Goal: Ask a question

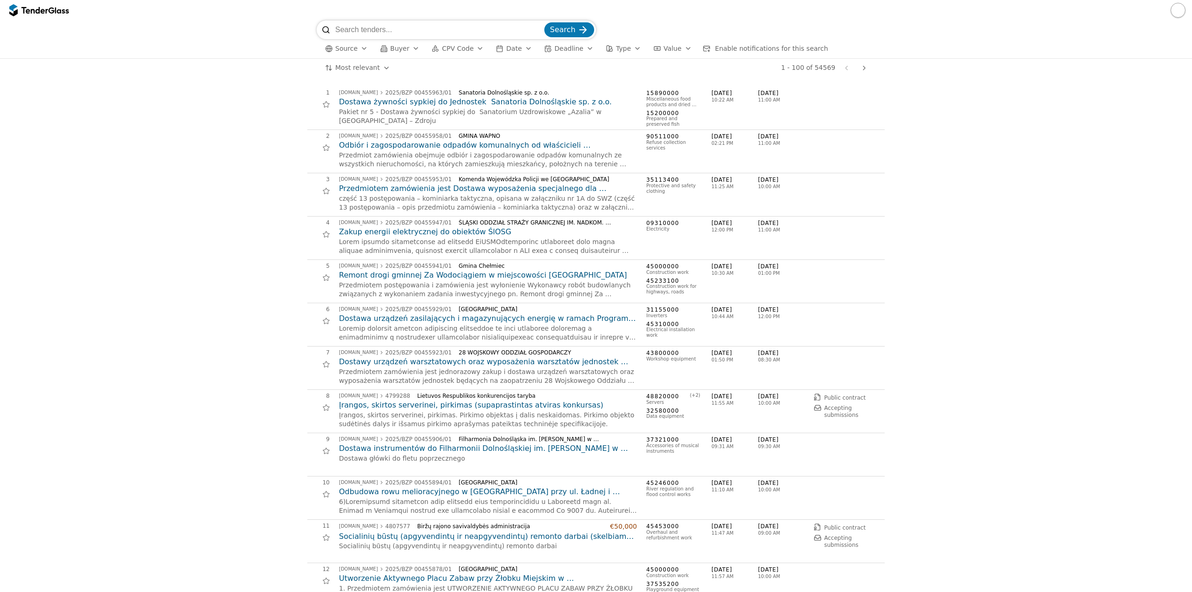
click at [445, 50] on span "CPV Code" at bounding box center [458, 48] width 32 height 7
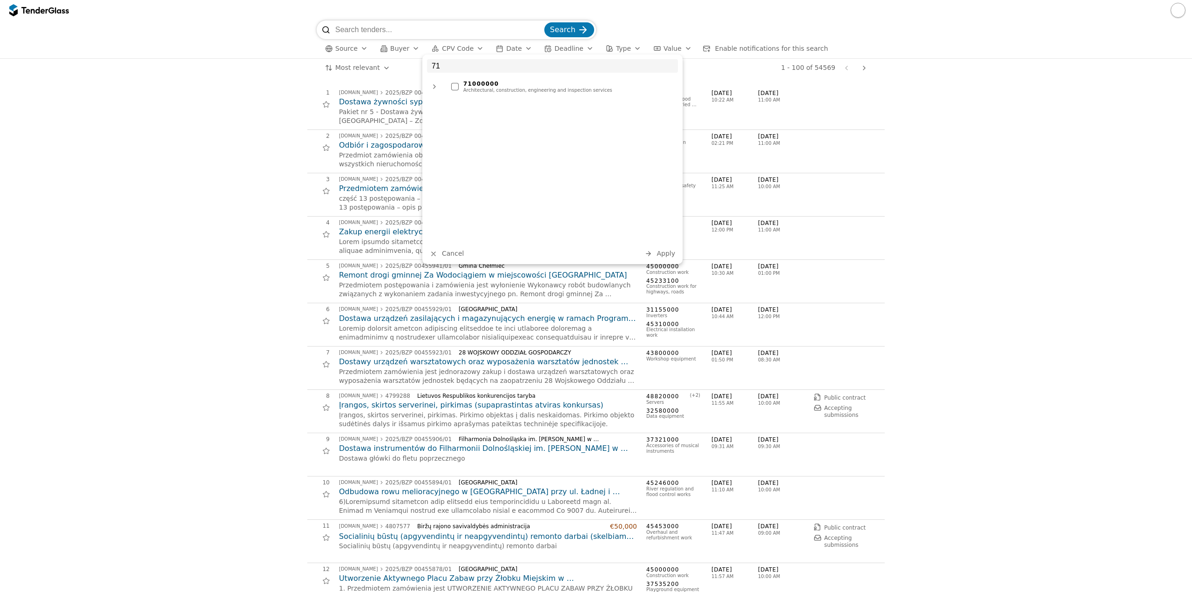
type input "71"
click at [535, 82] on div "71000000" at bounding box center [568, 84] width 210 height 7
click at [664, 250] on span "Apply" at bounding box center [665, 252] width 19 height 7
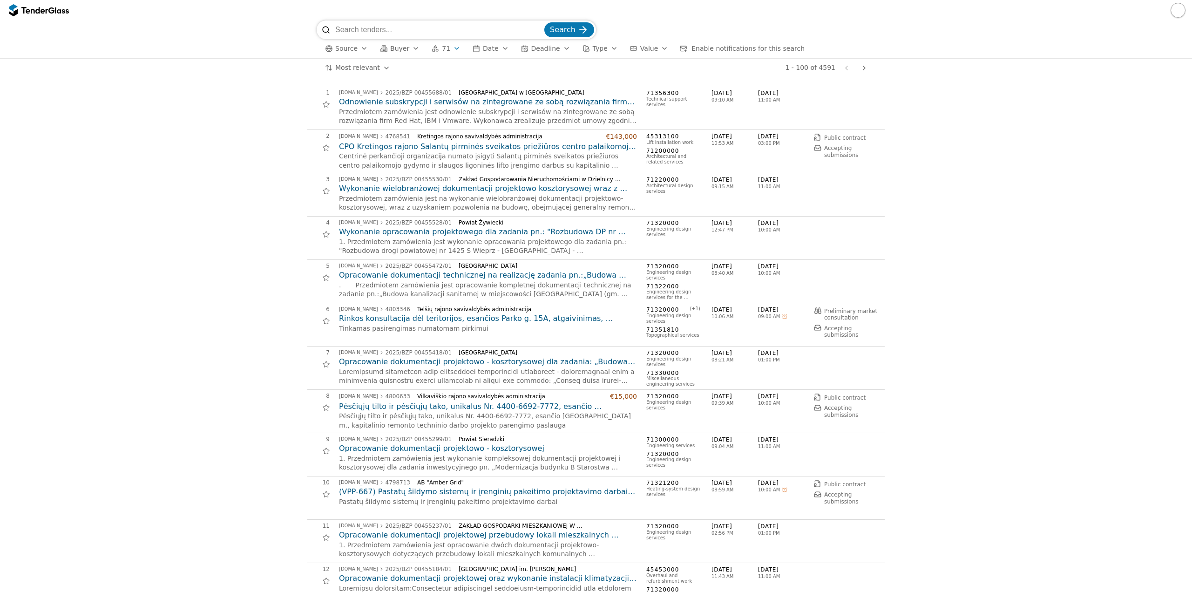
click at [346, 49] on span "Source" at bounding box center [346, 48] width 22 height 7
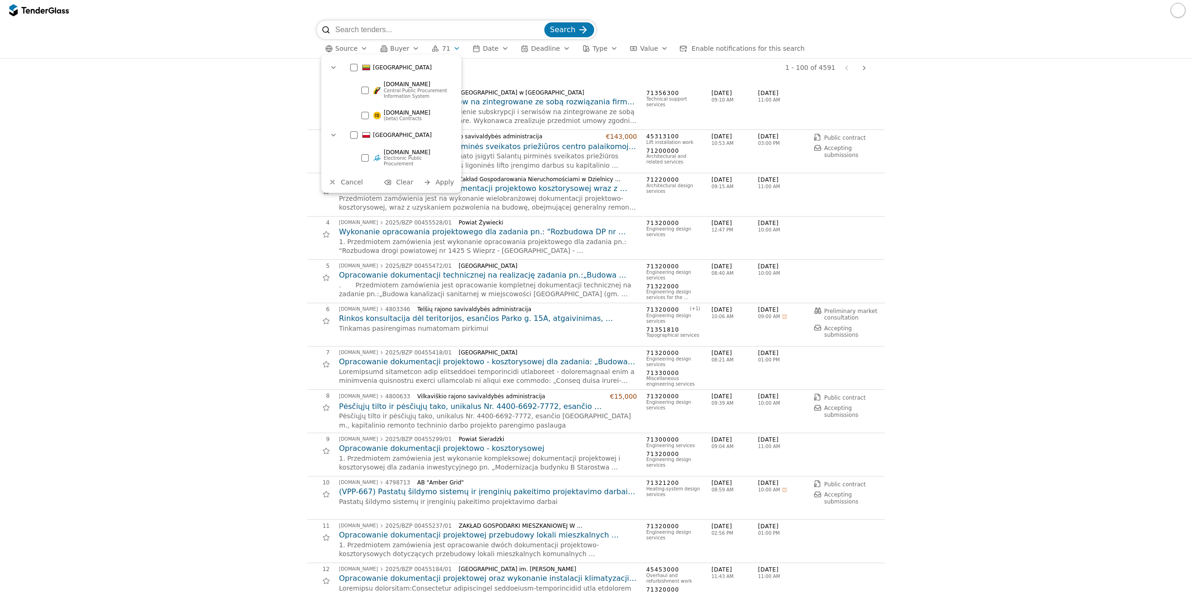
click at [354, 63] on div "[GEOGRAPHIC_DATA]" at bounding box center [400, 67] width 111 height 15
click at [441, 179] on span "Apply" at bounding box center [444, 181] width 19 height 7
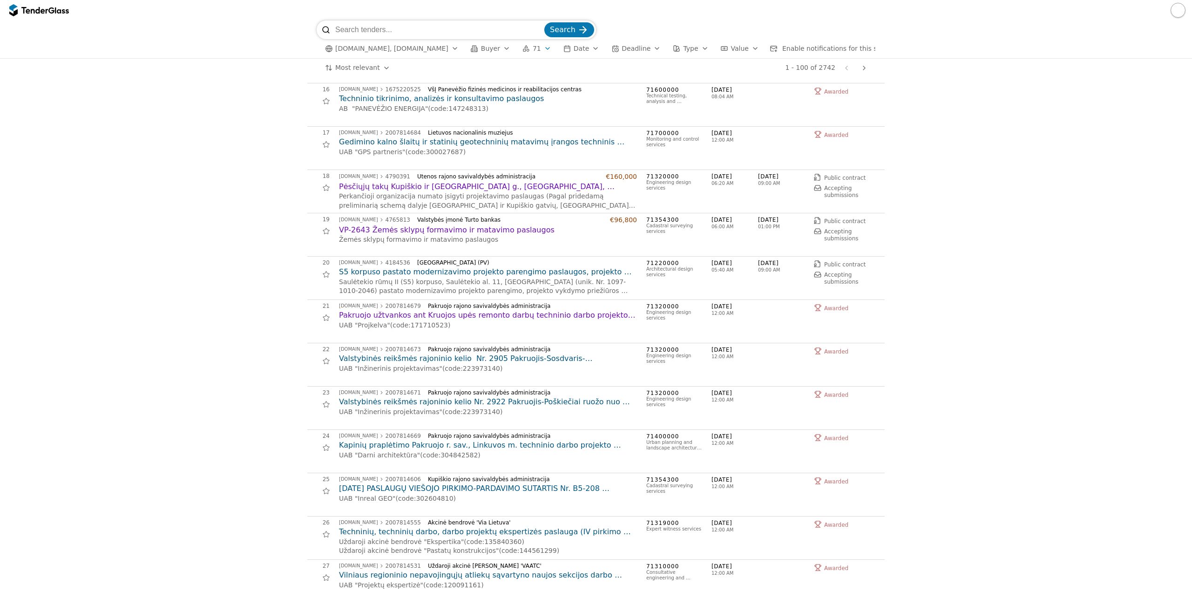
scroll to position [698, 0]
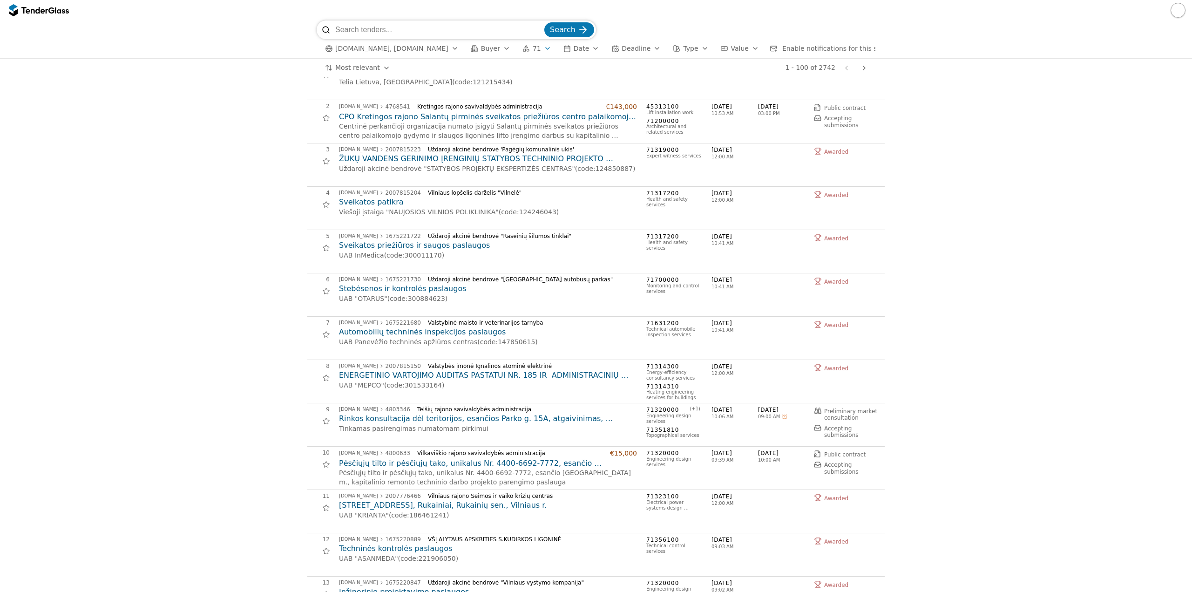
scroll to position [0, 0]
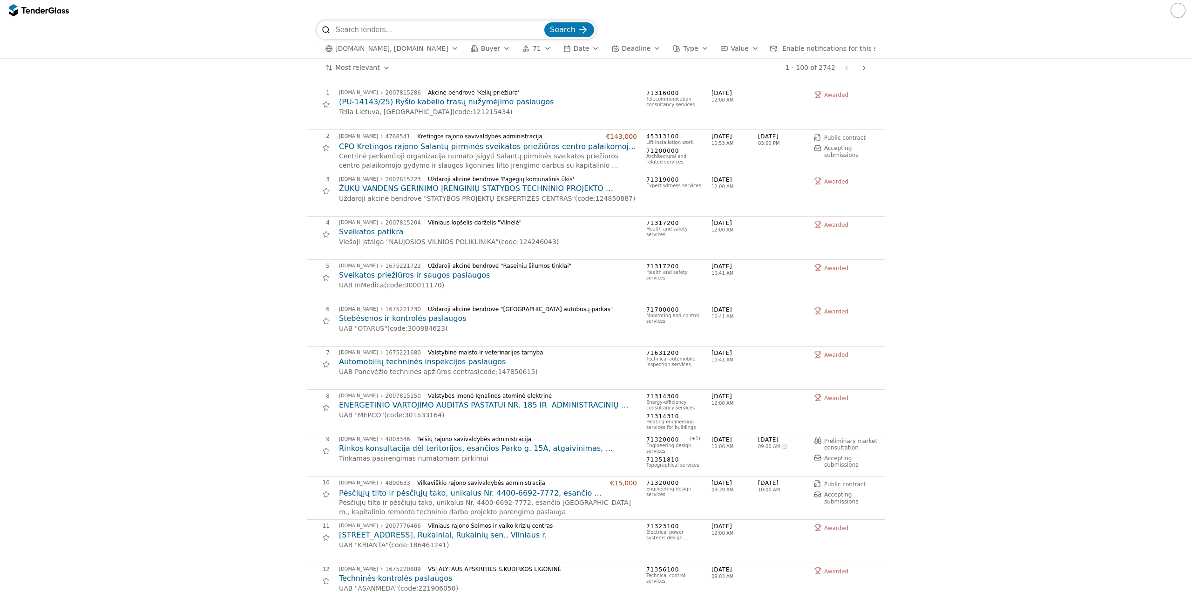
click at [742, 47] on div "button" at bounding box center [755, 48] width 26 height 24
click at [683, 49] on span "Type" at bounding box center [690, 48] width 15 height 7
click at [663, 68] on div at bounding box center [660, 67] width 7 height 7
click at [764, 156] on span "Apply" at bounding box center [771, 153] width 19 height 7
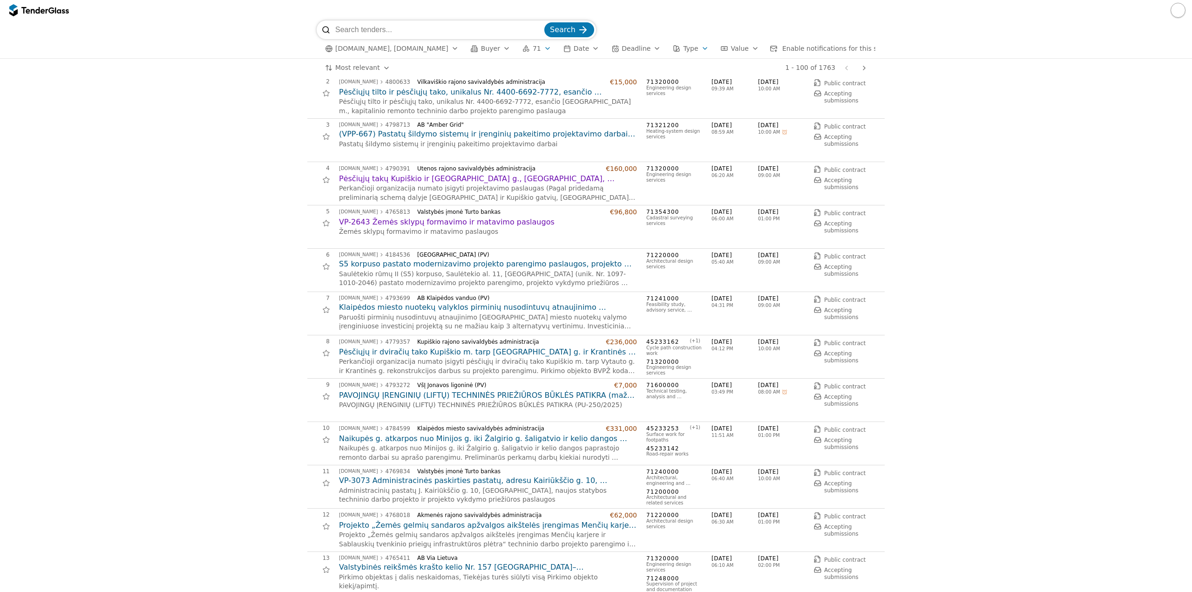
scroll to position [140, 0]
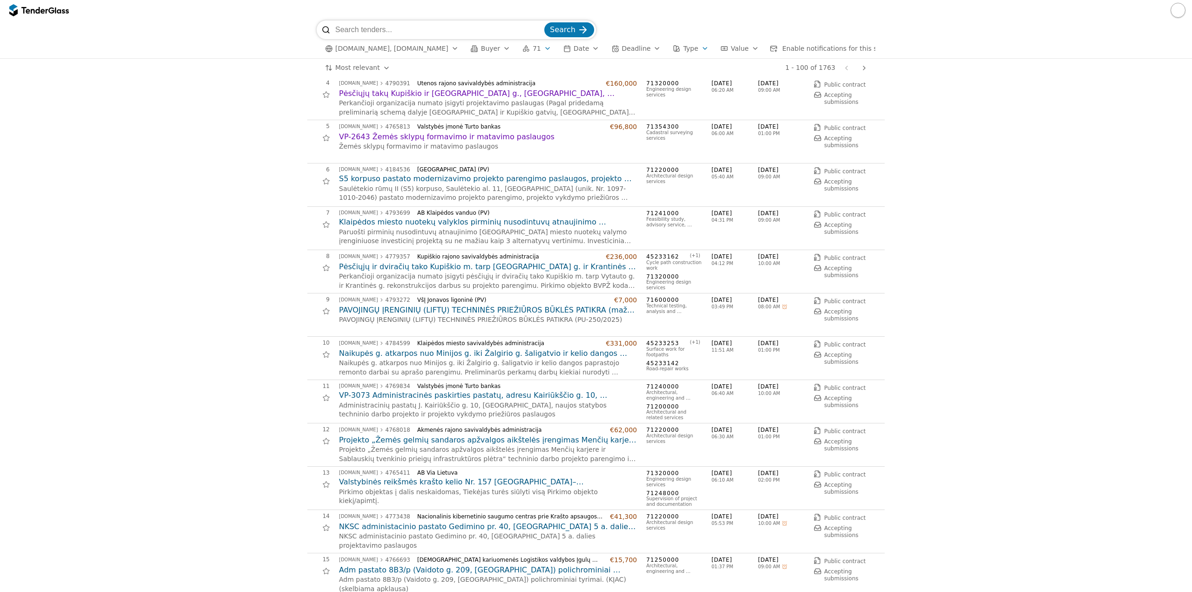
click at [561, 483] on h2 "Valstybinės reikšmės krašto kelio Nr. 157 [GEOGRAPHIC_DATA]–[GEOGRAPHIC_DATA] r…" at bounding box center [488, 482] width 298 height 10
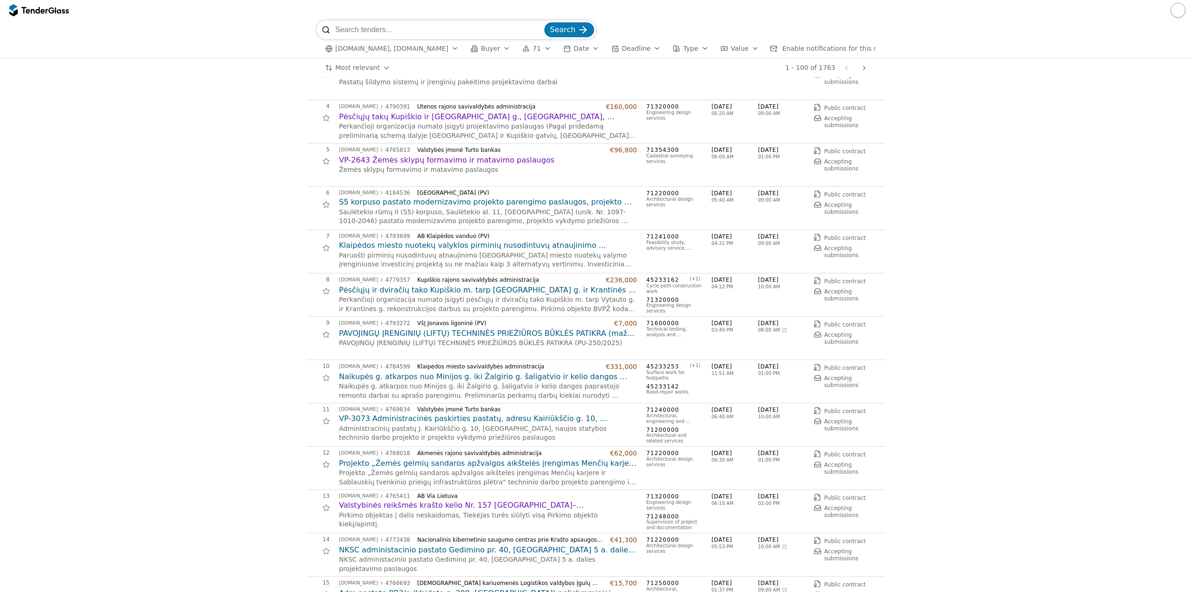
scroll to position [93, 0]
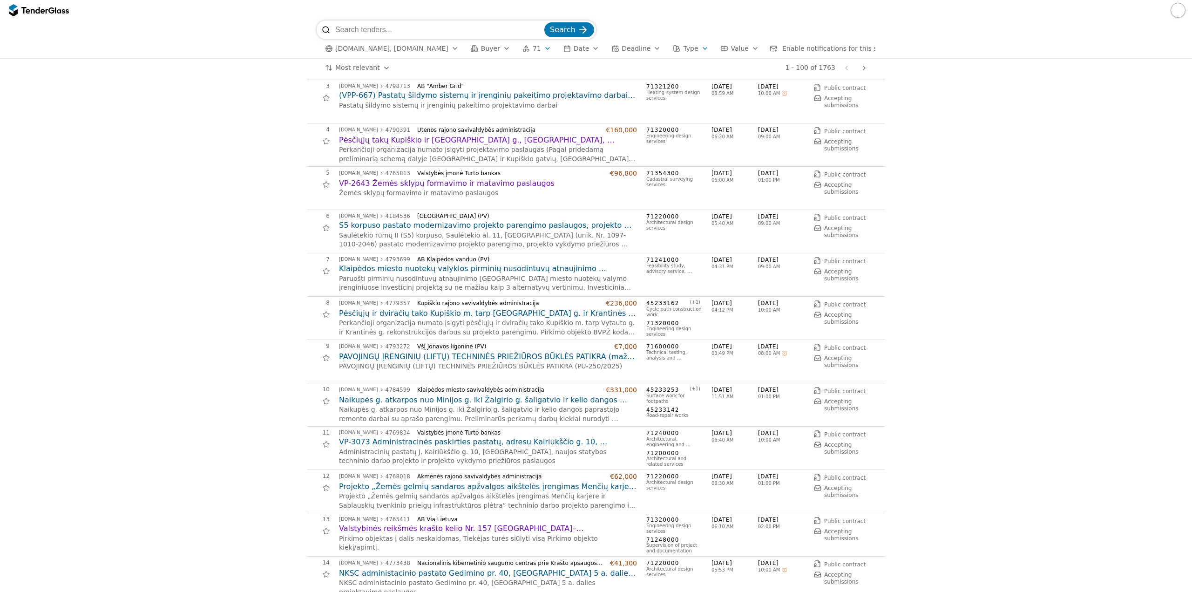
click at [543, 485] on h2 "Projekto „Žemės gelmių sandaros apžvalgos aikštelės įrengimas Menčių karjere ir…" at bounding box center [488, 486] width 298 height 10
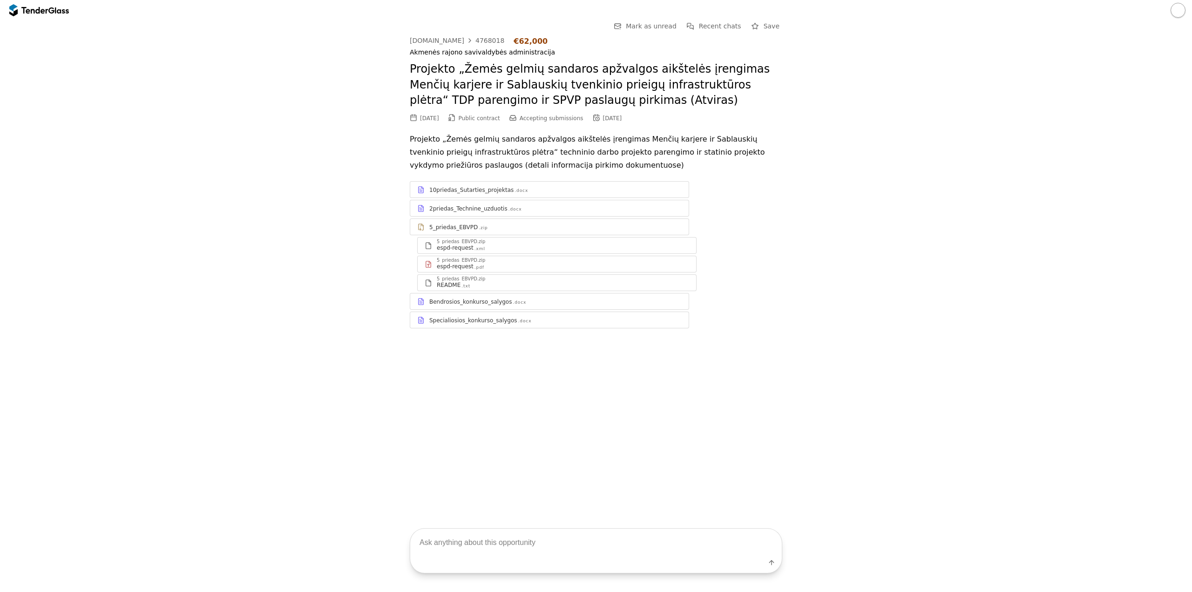
click at [519, 319] on div "Specialiosios_konkurso_salygos .docx" at bounding box center [555, 320] width 252 height 7
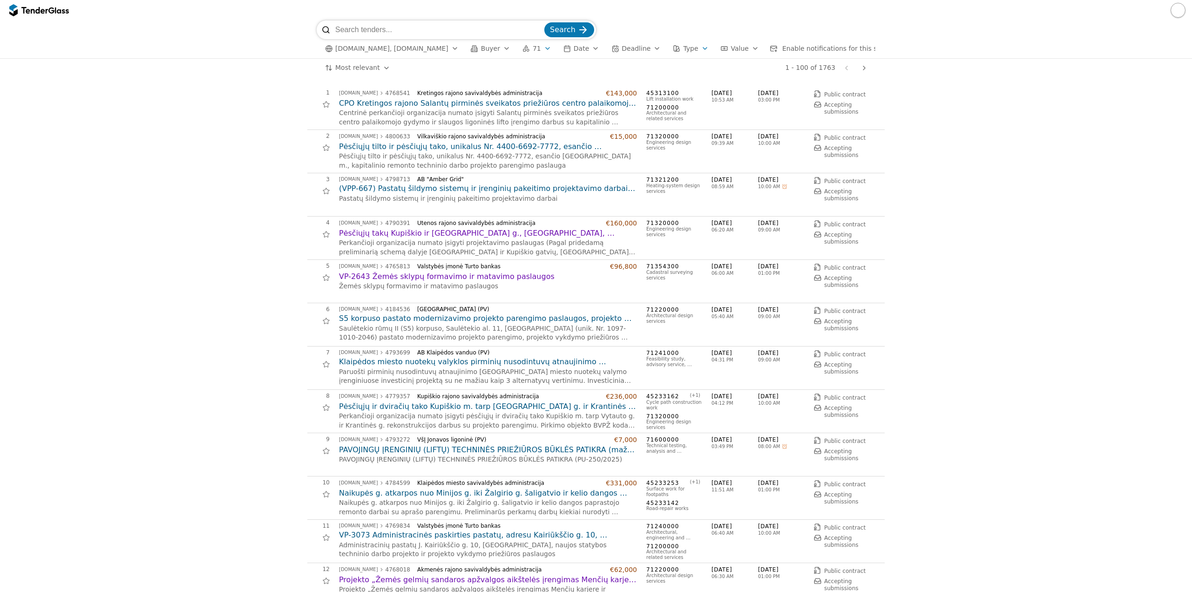
click at [534, 45] on div "button" at bounding box center [547, 48] width 26 height 24
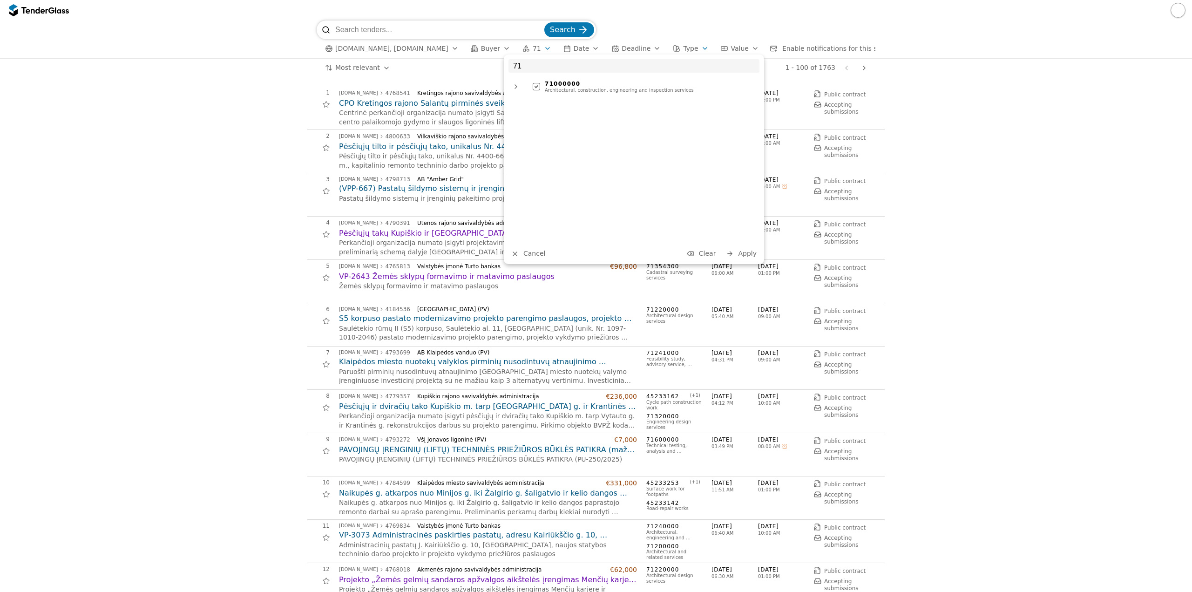
type input "71"
click at [742, 254] on span "Apply" at bounding box center [747, 252] width 19 height 7
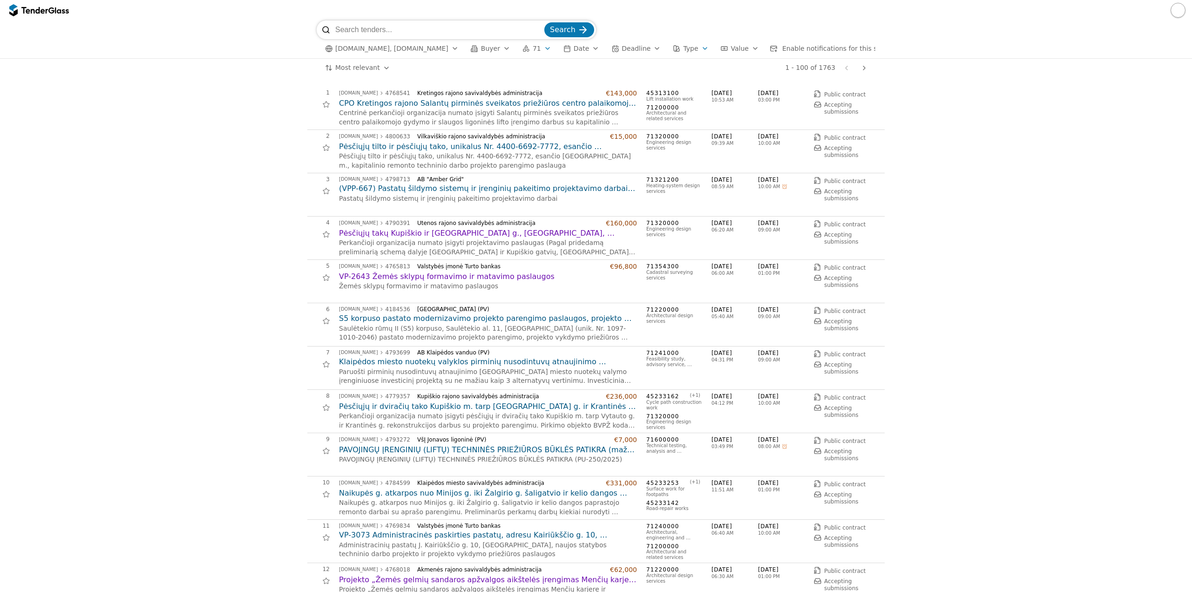
click at [692, 49] on div "button" at bounding box center [705, 48] width 26 height 24
click at [660, 133] on div at bounding box center [660, 135] width 7 height 7
click at [660, 67] on div at bounding box center [660, 68] width 33 height 32
click at [661, 135] on div at bounding box center [660, 136] width 33 height 32
click at [768, 155] on span "Apply" at bounding box center [771, 153] width 19 height 7
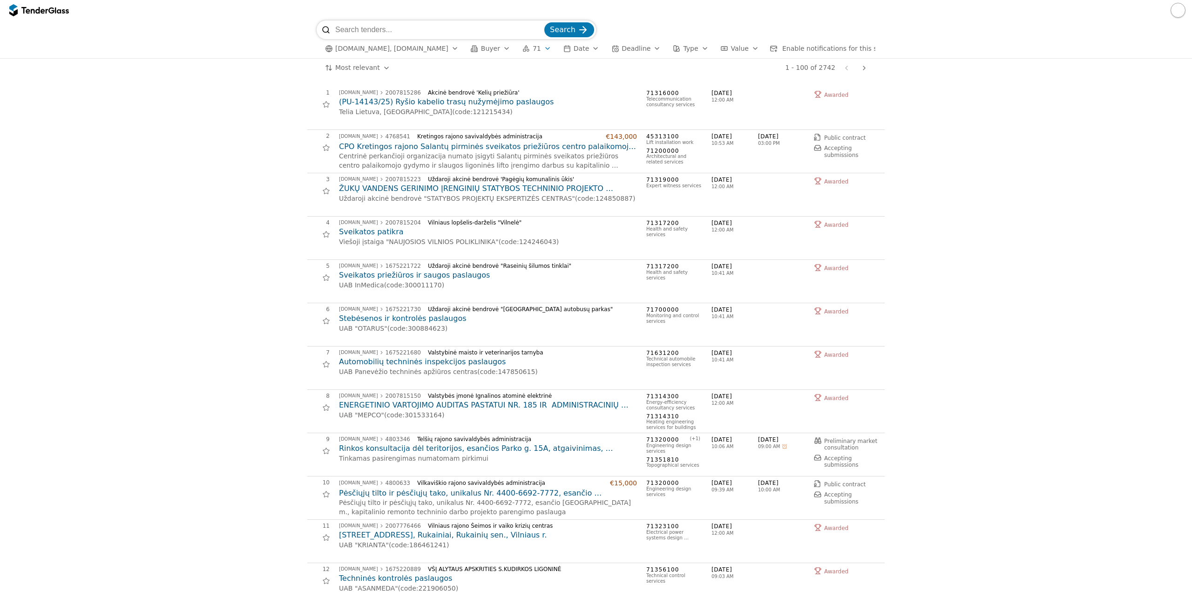
click at [731, 48] on span "Value" at bounding box center [740, 48] width 18 height 7
click at [692, 47] on div "button" at bounding box center [705, 48] width 26 height 24
click at [662, 68] on div at bounding box center [660, 67] width 7 height 7
click at [665, 85] on div "Framework agreement" at bounding box center [717, 84] width 131 height 15
click at [661, 102] on div at bounding box center [660, 101] width 7 height 7
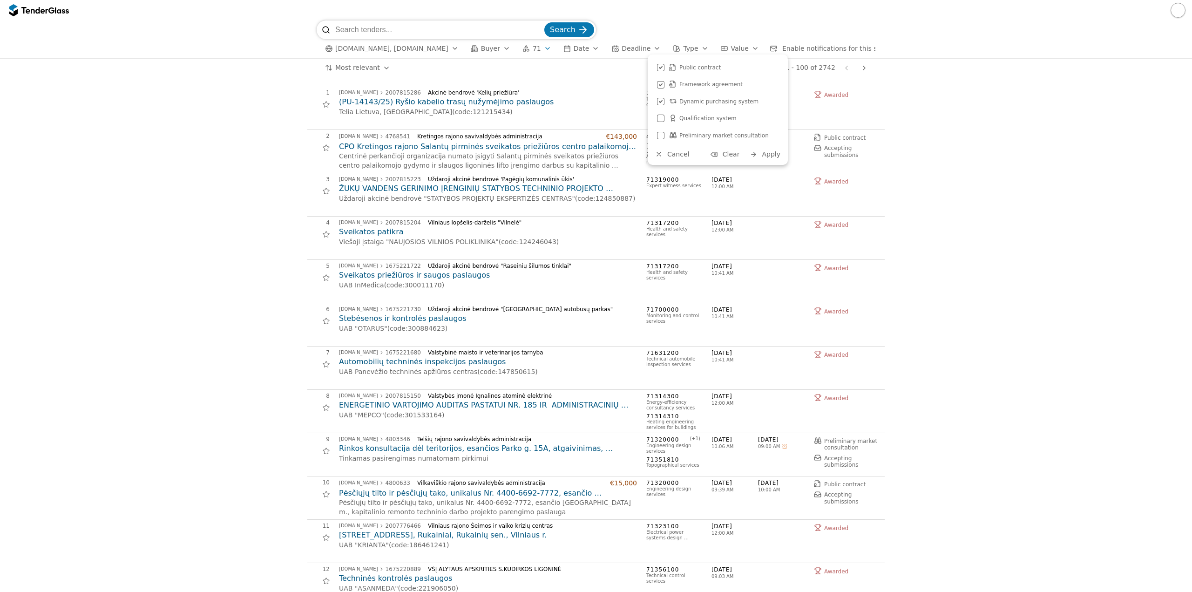
click at [663, 117] on div at bounding box center [660, 118] width 7 height 7
click at [660, 135] on div at bounding box center [660, 135] width 7 height 7
click at [757, 154] on div "button" at bounding box center [753, 154] width 25 height 25
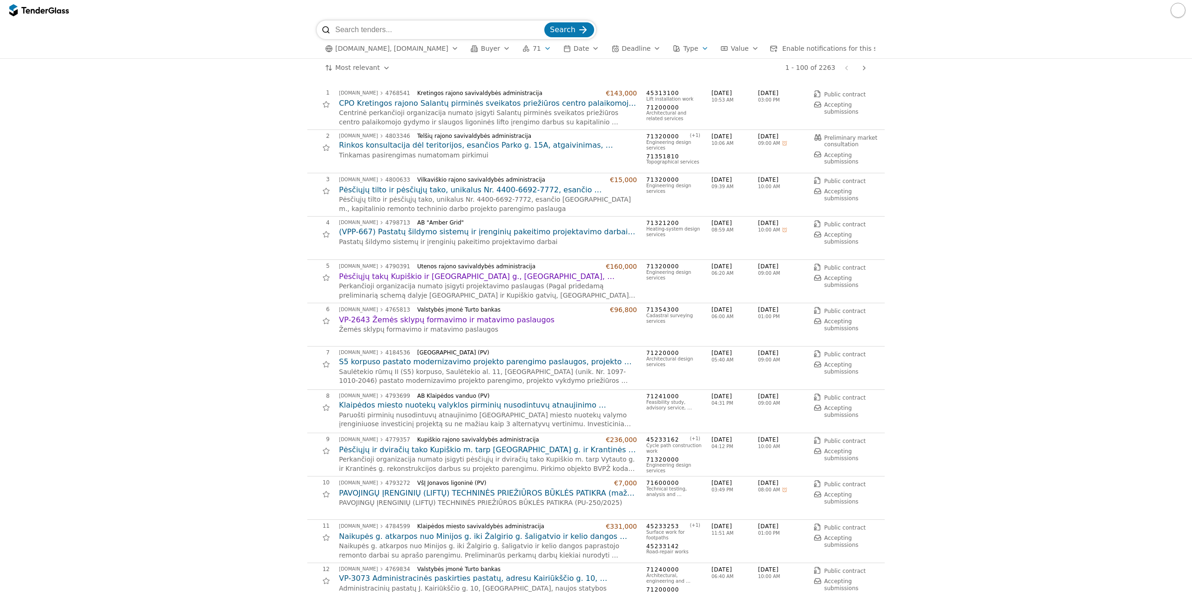
click at [464, 278] on h2 "Pėsčiųjų takų Kupiškio ir [GEOGRAPHIC_DATA] g., [GEOGRAPHIC_DATA], remonto/reko…" at bounding box center [488, 276] width 298 height 10
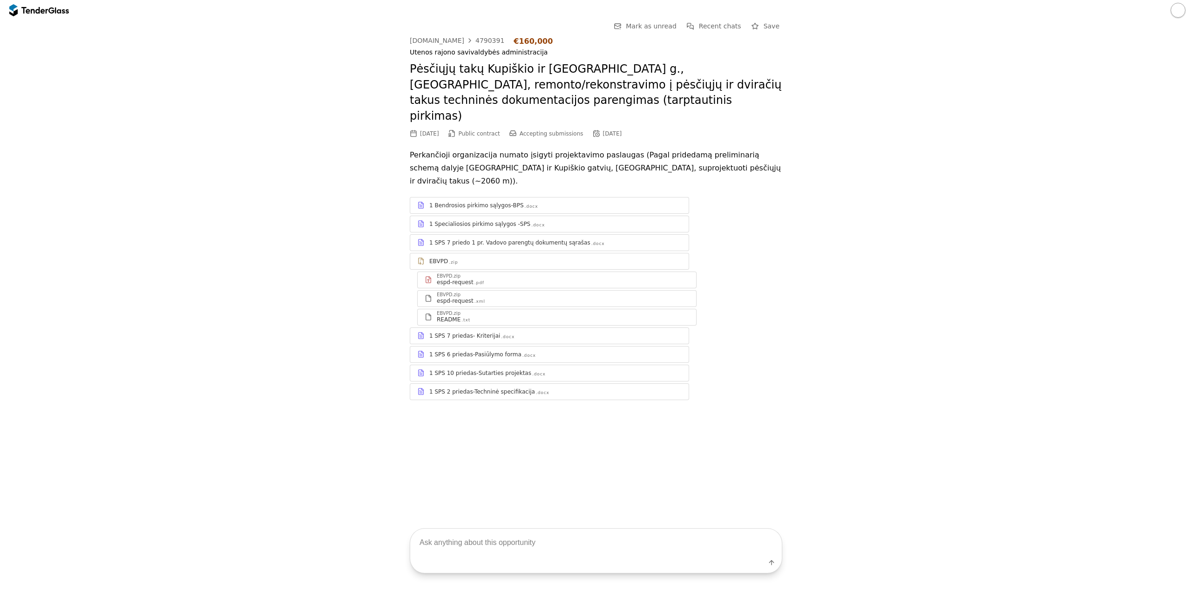
click at [531, 541] on textarea at bounding box center [595, 541] width 371 height 27
click at [543, 548] on textarea at bounding box center [595, 541] width 371 height 27
type textarea "k"
type textarea "pagal ką išrenkamas laimėtojas?"
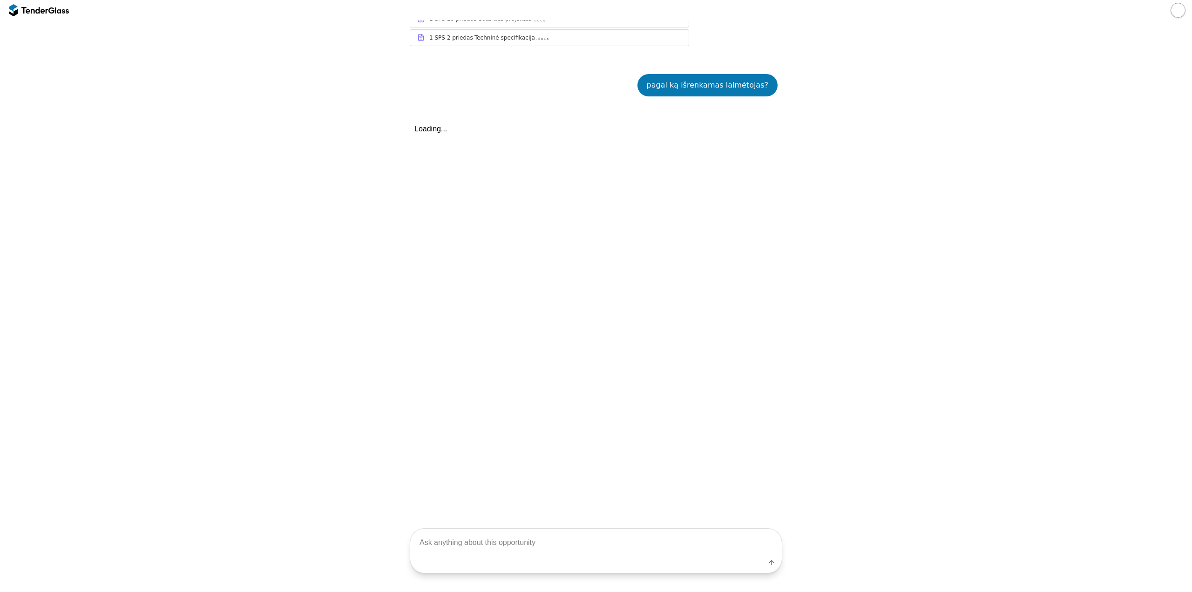
scroll to position [363, 0]
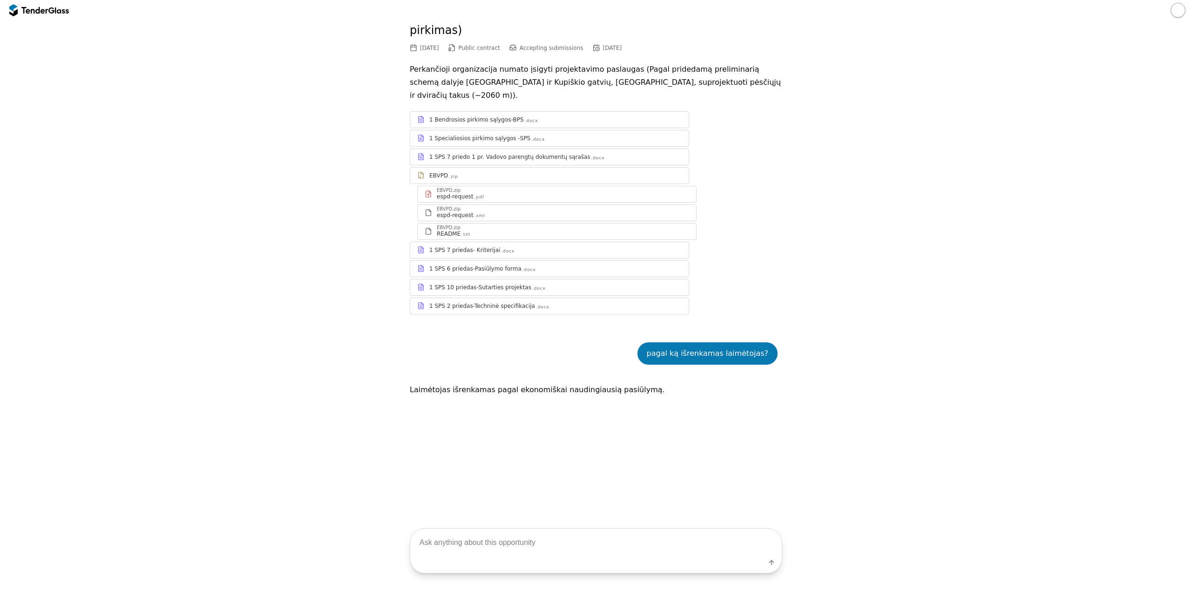
scroll to position [84, 0]
click at [544, 561] on div "Label" at bounding box center [595, 564] width 371 height 17
click at [537, 550] on textarea at bounding box center [595, 541] width 371 height 27
type textarea "kokie kriterijai"
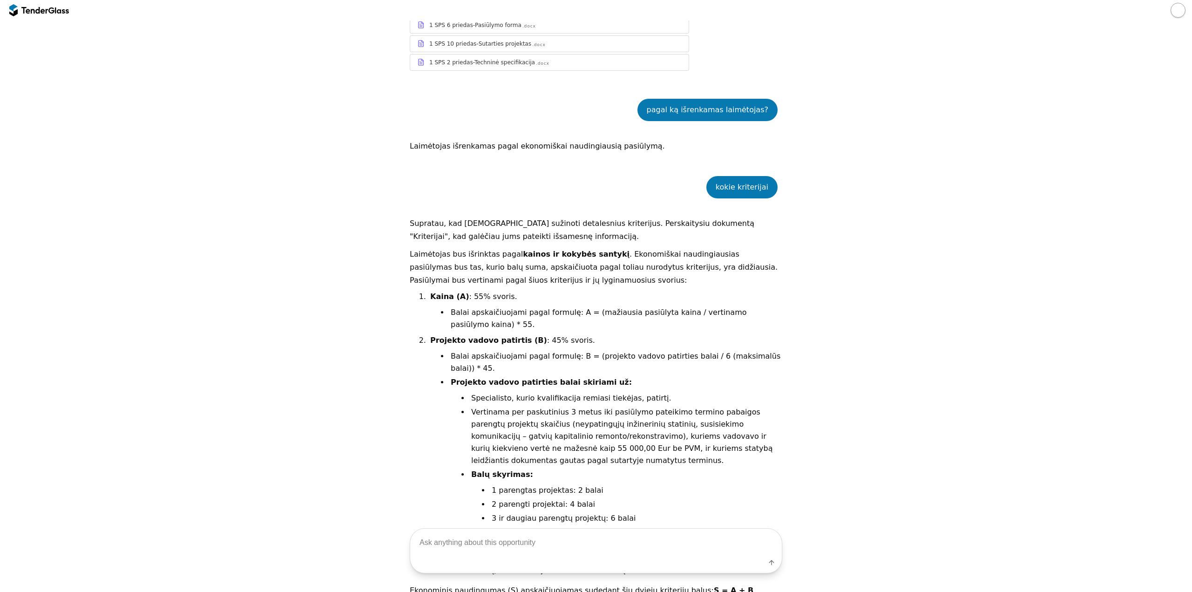
scroll to position [372, 0]
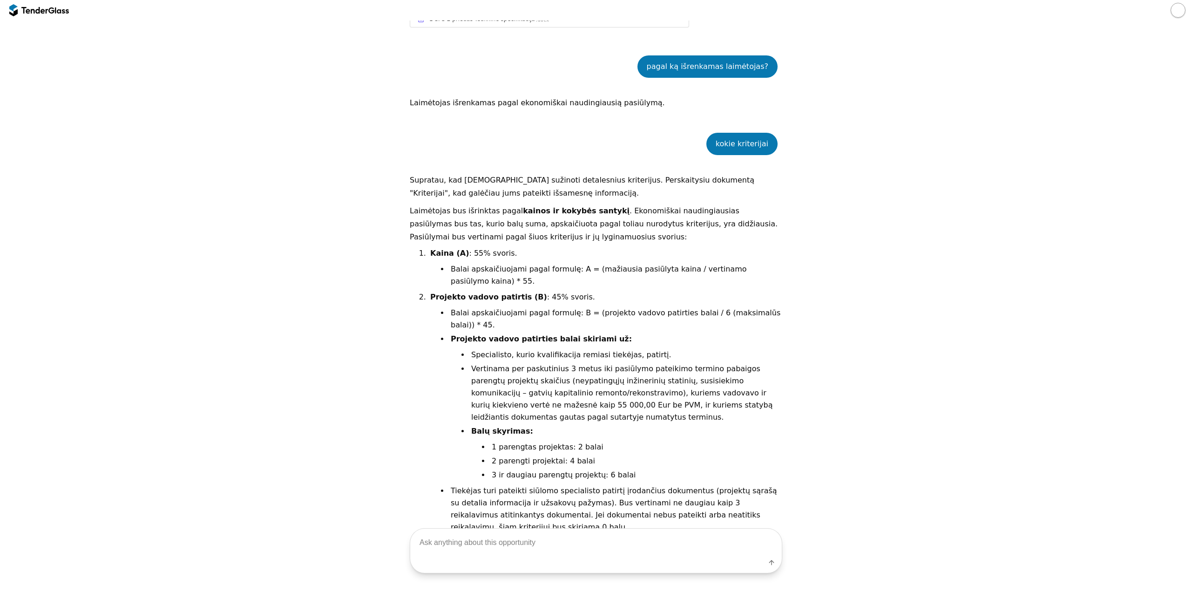
click at [464, 539] on textarea at bounding box center [595, 541] width 371 height 27
paste textarea "Pavadinimas: (PU-14036/25) Poveikio aplinkai vertinimas ir derinimas Perkančioj…"
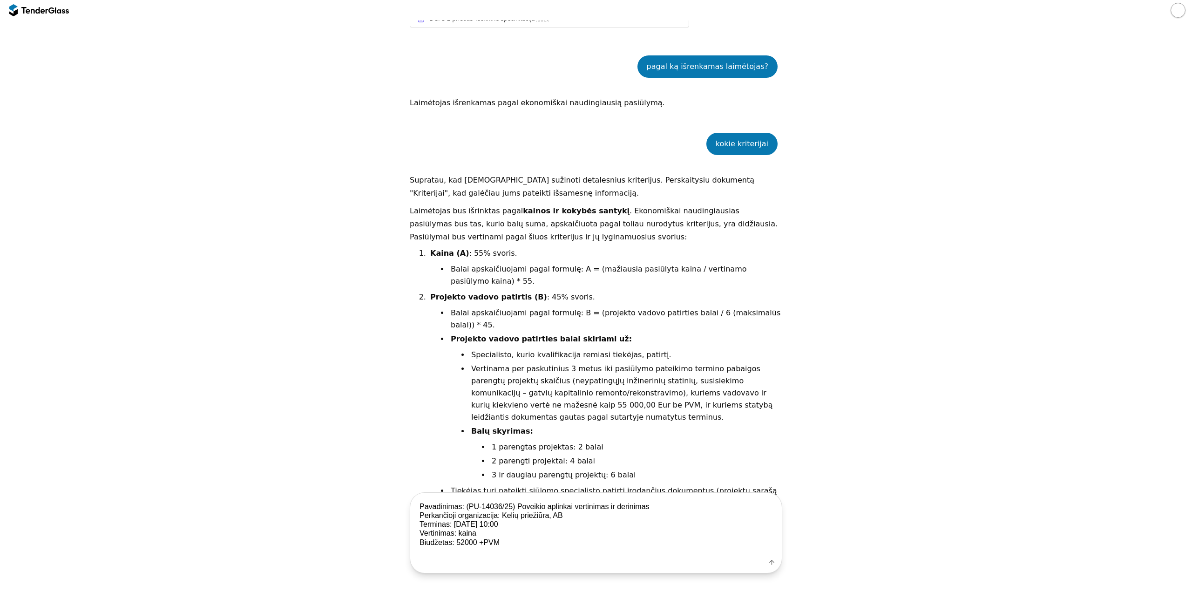
drag, startPoint x: 665, startPoint y: 506, endPoint x: 466, endPoint y: 517, distance: 199.0
click at [391, 516] on div "Pavadinimas: (PU-14036/25) Poveikio aplinkai vertinimas ir derinimas Perkančioj…" at bounding box center [596, 532] width 1182 height 81
drag, startPoint x: 779, startPoint y: 507, endPoint x: 742, endPoint y: 510, distance: 37.4
click at [768, 511] on div "Pavadinimas: (PU-14036/25) Poveikio aplinkai vertinimas ir derinimas Perkančioj…" at bounding box center [596, 532] width 1182 height 81
drag, startPoint x: 654, startPoint y: 505, endPoint x: 462, endPoint y: 506, distance: 191.8
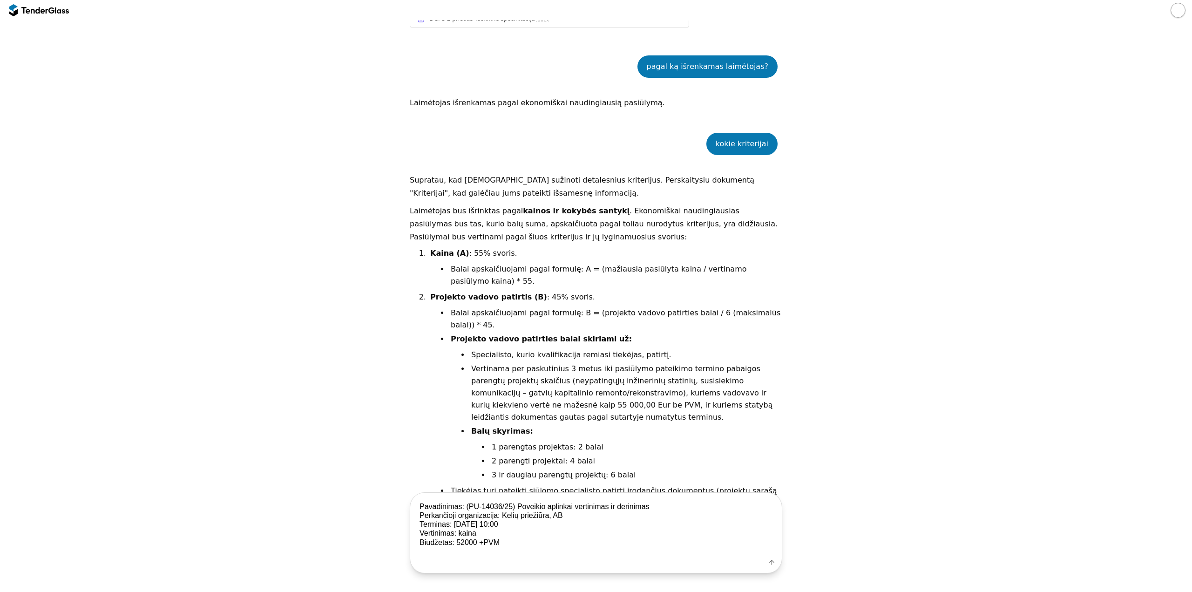
click at [462, 506] on textarea "Pavadinimas: (PU-14036/25) Poveikio aplinkai vertinimas ir derinimas Perkančioj…" at bounding box center [595, 523] width 371 height 63
drag, startPoint x: 557, startPoint y: 512, endPoint x: 500, endPoint y: 513, distance: 56.8
click at [500, 513] on textarea "Pavadinimas: Perkančioji organizacija: Kelių priežiūra, AB Terminas: [DATE] 10:…" at bounding box center [595, 523] width 371 height 63
drag, startPoint x: 495, startPoint y: 526, endPoint x: 450, endPoint y: 527, distance: 44.7
click at [450, 527] on textarea "Pavadinimas: Perkančioji organizacija: Terminas: [DATE] 10:00 Vertinimas: kaina…" at bounding box center [595, 523] width 371 height 63
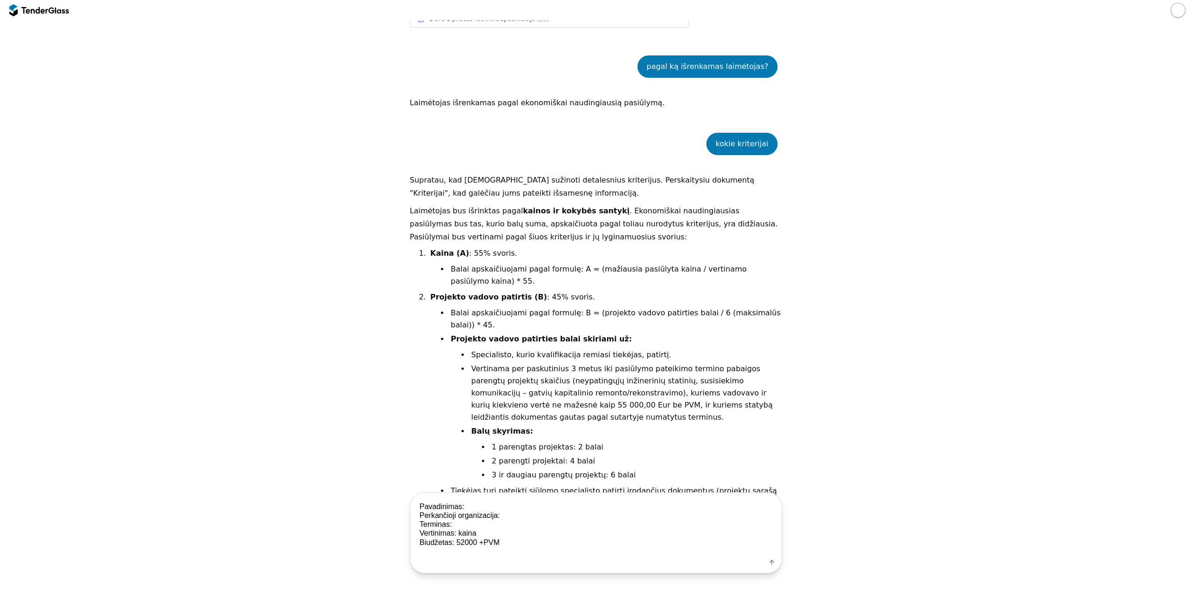
drag, startPoint x: 492, startPoint y: 535, endPoint x: 455, endPoint y: 534, distance: 37.3
click at [455, 534] on textarea "Pavadinimas: Perkančioji organizacija: Terminas: Vertinimas: kaina Biudžetas: 5…" at bounding box center [595, 523] width 371 height 63
click at [411, 534] on textarea "Pavadinimas: Perkančioji organizacija: Terminas: Vertinimas: Biudžetas: 52000 +…" at bounding box center [595, 523] width 371 height 63
drag, startPoint x: 485, startPoint y: 543, endPoint x: 475, endPoint y: 541, distance: 10.0
click at [475, 541] on textarea "Pavadinimas: Perkančioji organizacija: Terminas: Vertinimo kriterjai: Biudžetas…" at bounding box center [595, 523] width 371 height 63
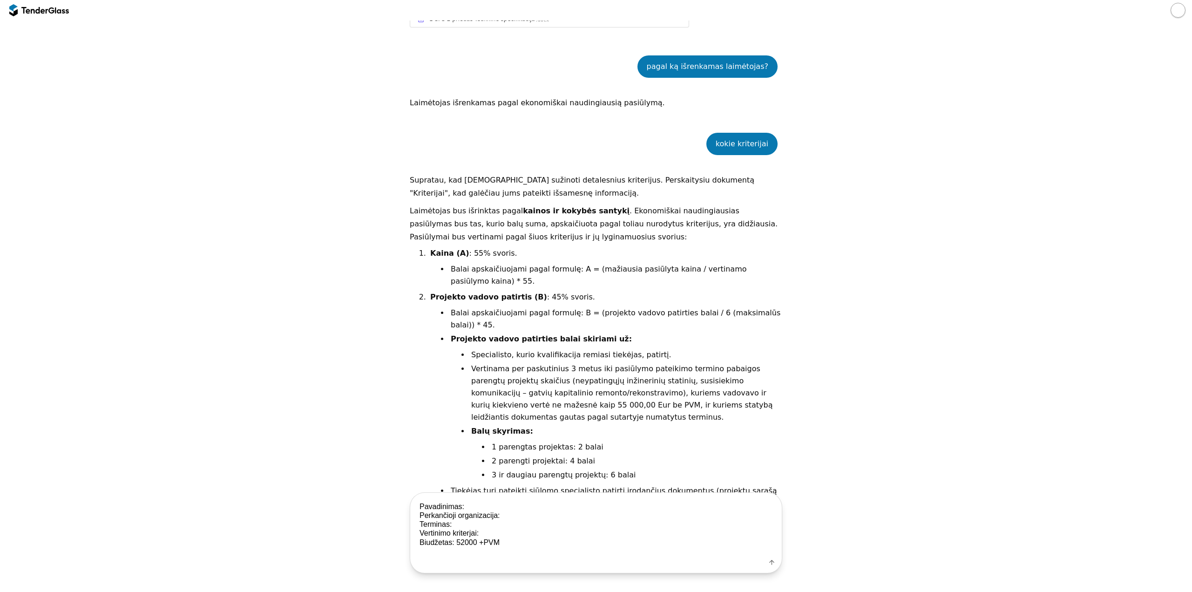
click at [518, 541] on textarea "Pavadinimas: Perkančioji organizacija: Terminas: Vertinimo kriterjai: Biudžetas…" at bounding box center [595, 523] width 371 height 63
drag, startPoint x: 518, startPoint y: 541, endPoint x: 457, endPoint y: 544, distance: 60.6
click at [457, 544] on textarea "Pavadinimas: Perkančioji organizacija: Terminas: Vertinimo kriterjai: Biudžetas…" at bounding box center [595, 523] width 371 height 63
type textarea "Pavadinimas: Perkančioji organizacija: Terminas: Vertinimo kriterjai: Biudžetas:"
click at [489, 506] on textarea "Pavadinimas: Perkančioji organizacija: Terminas: Vertinimo kriterjai: Biudžetas:" at bounding box center [595, 523] width 371 height 63
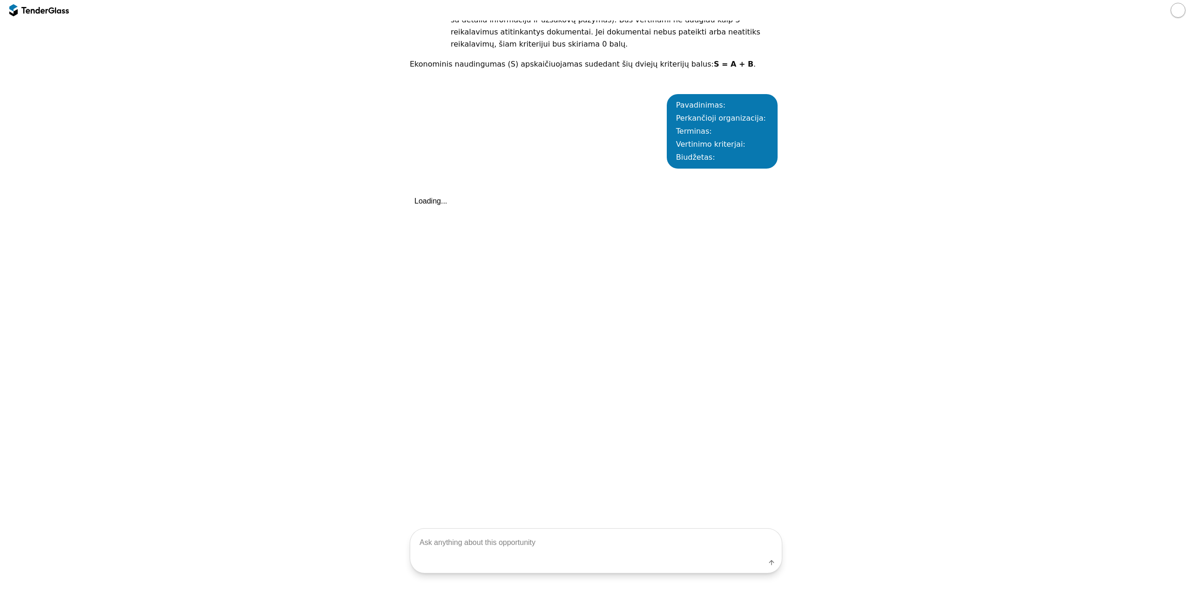
scroll to position [860, 0]
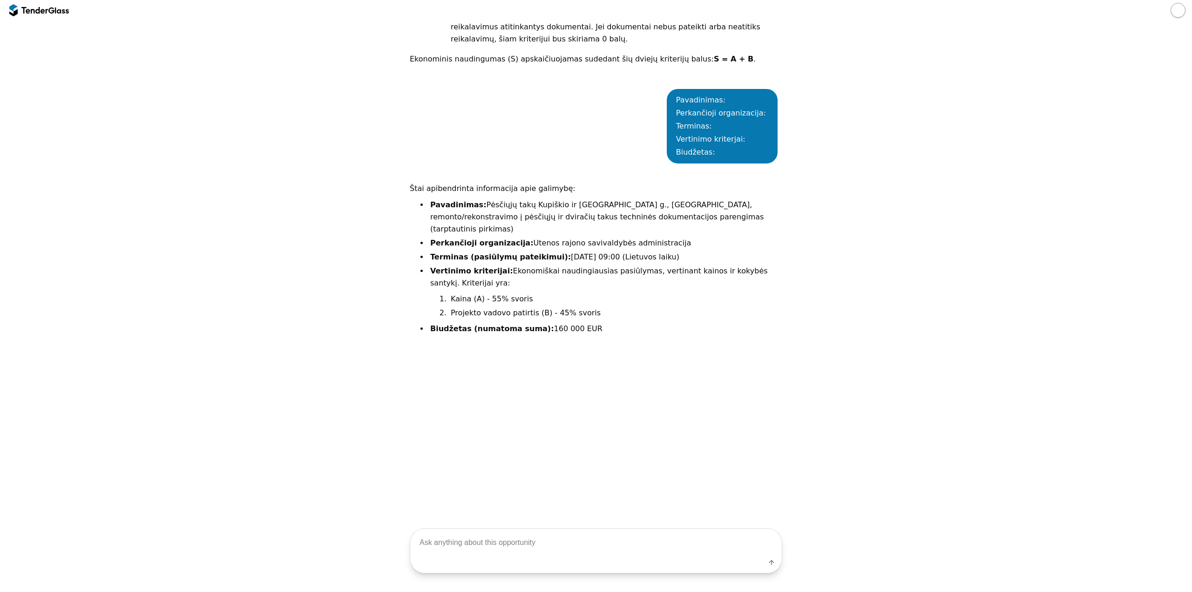
drag, startPoint x: 740, startPoint y: 103, endPoint x: 687, endPoint y: 37, distance: 85.1
click at [687, 89] on div "Pavadinimas: Perkančioji organizacija: Terminas: Vertinimo kriterjai: Biudžetas:" at bounding box center [722, 126] width 111 height 74
click at [731, 102] on div "Pavadinimas: Perkančioji organizacija: Terminas: Vertinimo kriterjai: Biudžetas:" at bounding box center [722, 126] width 92 height 65
drag, startPoint x: 733, startPoint y: 104, endPoint x: 678, endPoint y: 52, distance: 75.7
click at [678, 89] on div "Pavadinimas: Perkančioji organizacija: Terminas: Vertinimo kriterjai: Biudžetas:" at bounding box center [722, 126] width 111 height 74
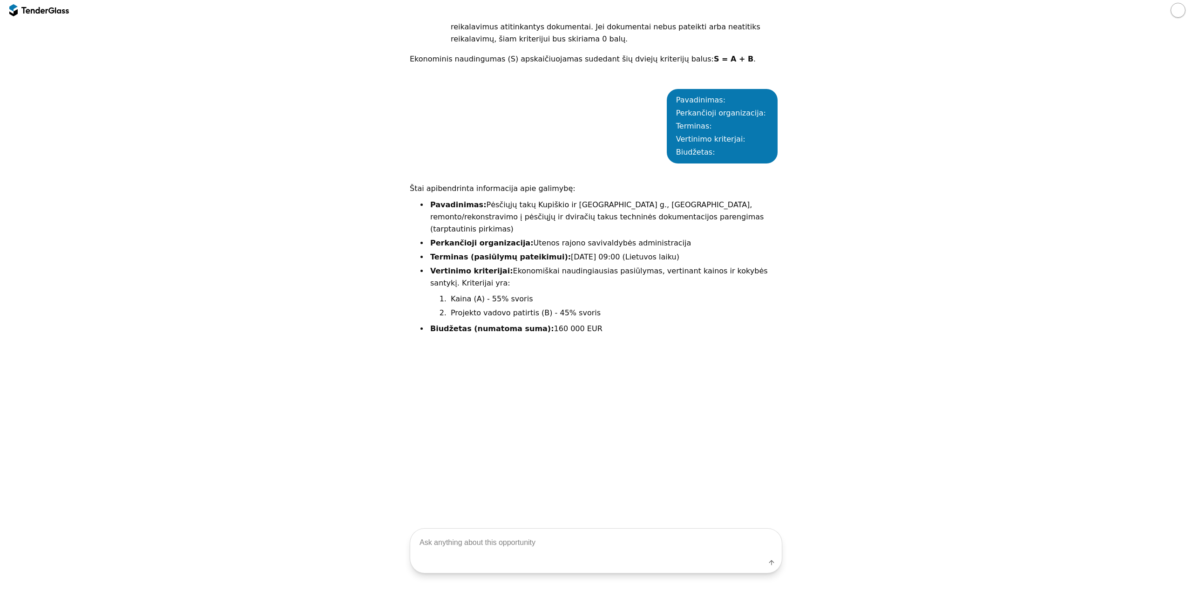
copy div "Pavadinimas: Perkančioji organizacija: Terminas: Vertinimo kriterjai: Biudžetas:"
click at [447, 543] on textarea at bounding box center [595, 541] width 371 height 27
paste textarea "Pavadinimas: Perkančioji organizacija: Terminas: Vertinimo kriterjai: Biudžetas…"
type textarea "Pavadinimas: Perkančioji organizacija: Terminas: Vertinimo kriterjai: Biudžetas…"
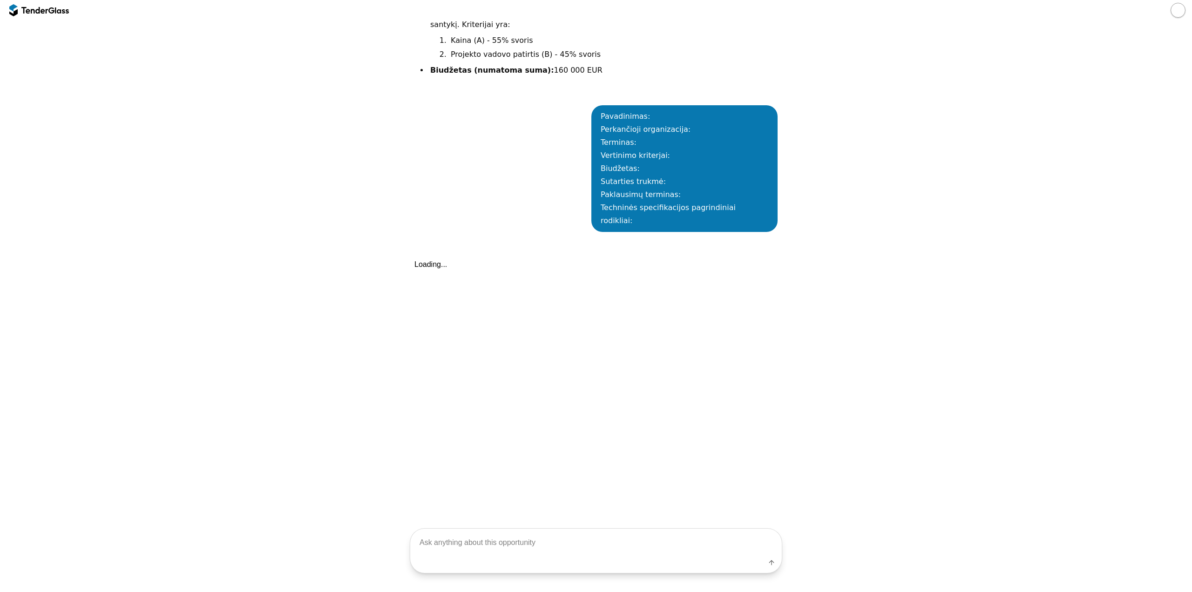
scroll to position [1123, 0]
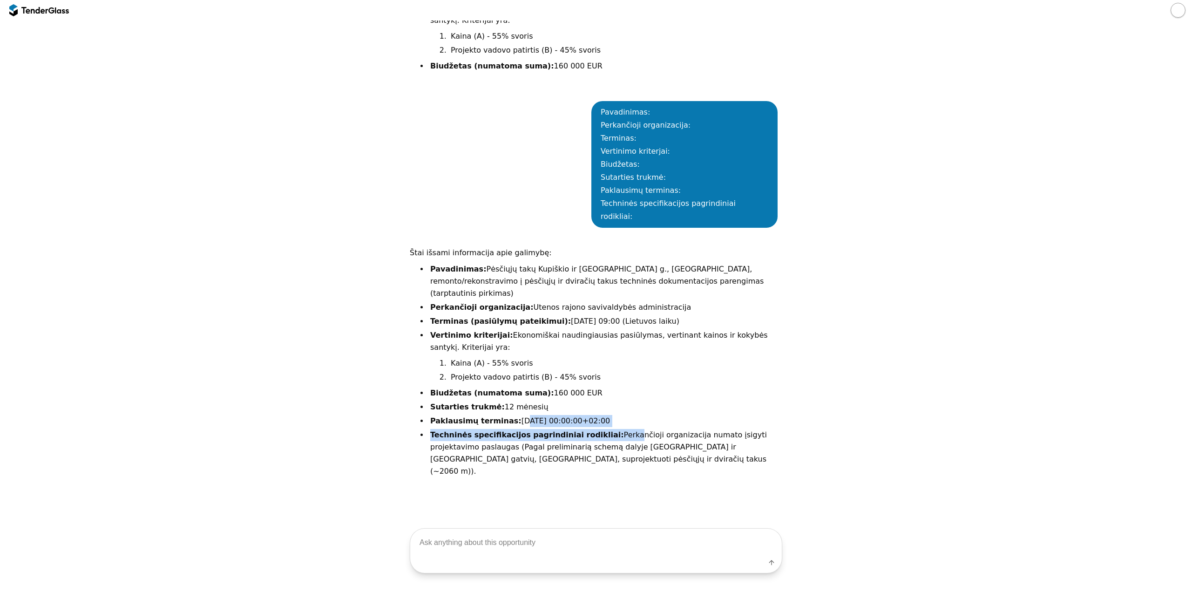
drag, startPoint x: 603, startPoint y: 339, endPoint x: 506, endPoint y: 332, distance: 97.6
click at [506, 332] on ul "Pavadinimas: Pėsčiųjų takų [GEOGRAPHIC_DATA] ir Palangos g., [GEOGRAPHIC_DATA],…" at bounding box center [605, 371] width 354 height 216
click at [500, 416] on strong "Paklausimų terminas:" at bounding box center [475, 420] width 91 height 9
drag, startPoint x: 502, startPoint y: 331, endPoint x: 610, endPoint y: 329, distance: 107.5
click at [610, 415] on li "Paklausimų terminas: [DATE] 00:00:00+02:00" at bounding box center [605, 421] width 354 height 12
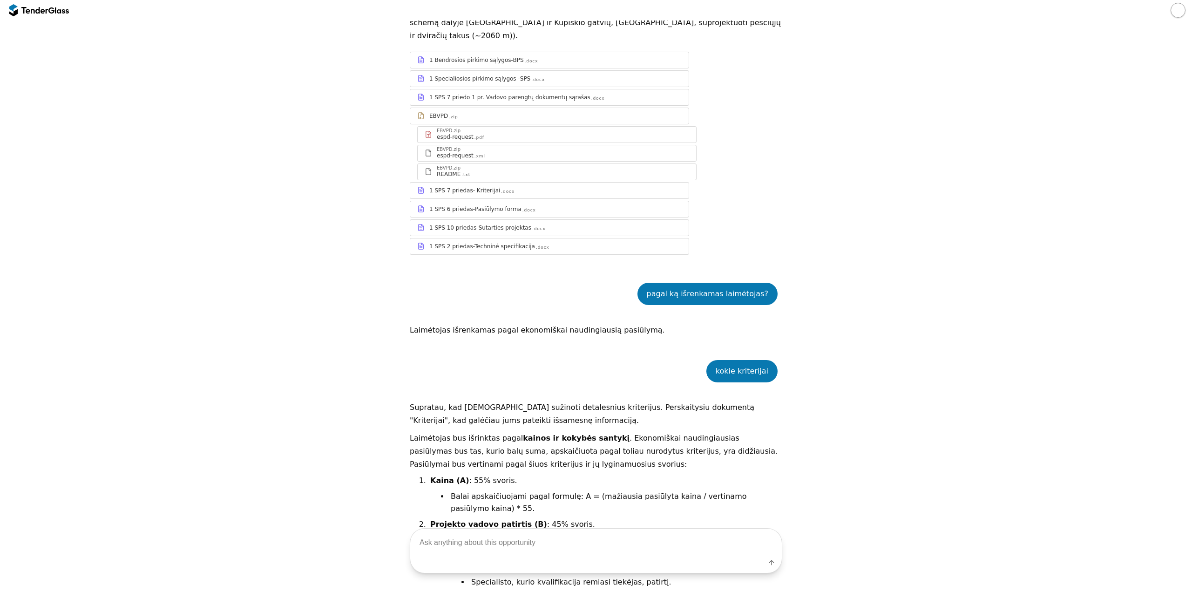
scroll to position [0, 0]
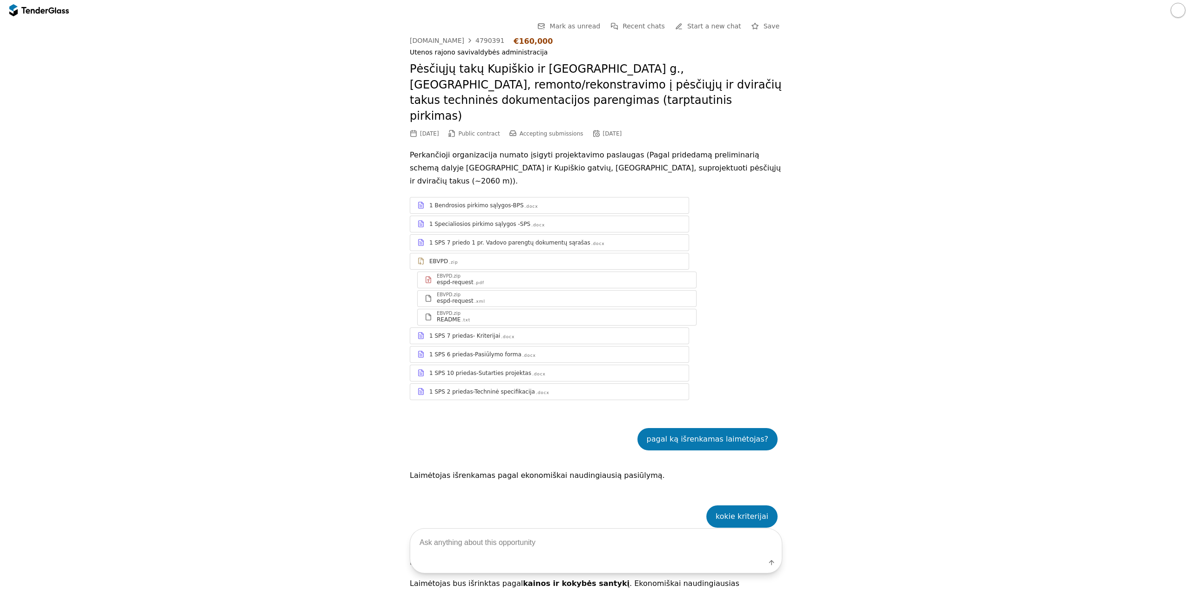
click at [483, 385] on div "1 SPS 2 priedas-Techninė specifikacija .docx" at bounding box center [549, 391] width 278 height 12
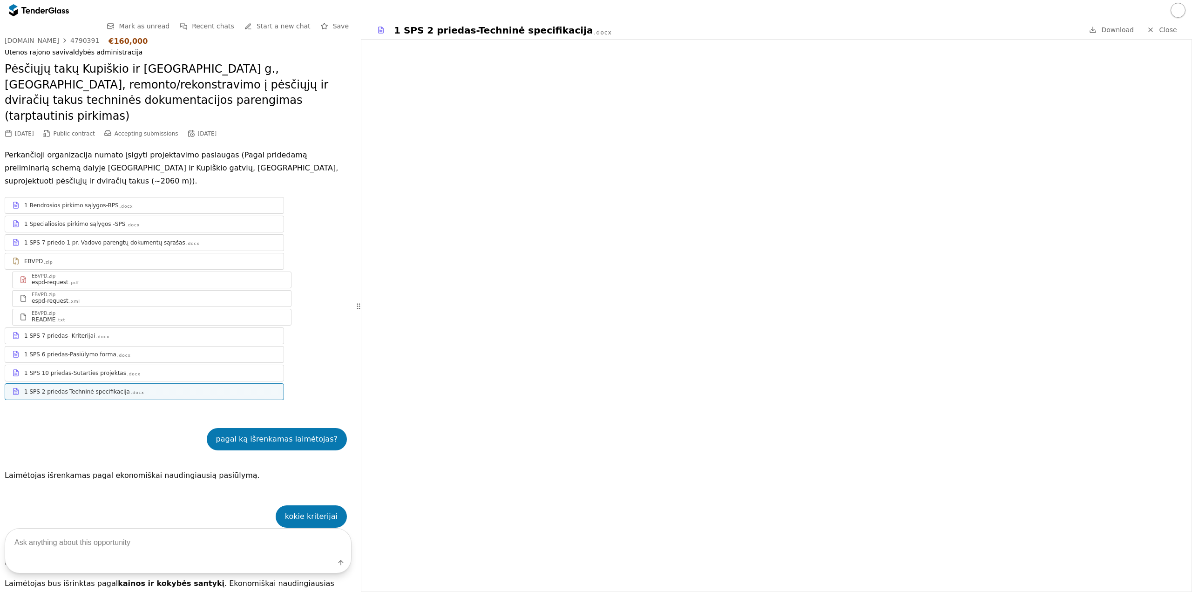
click at [80, 40] on div "4790391" at bounding box center [84, 40] width 29 height 7
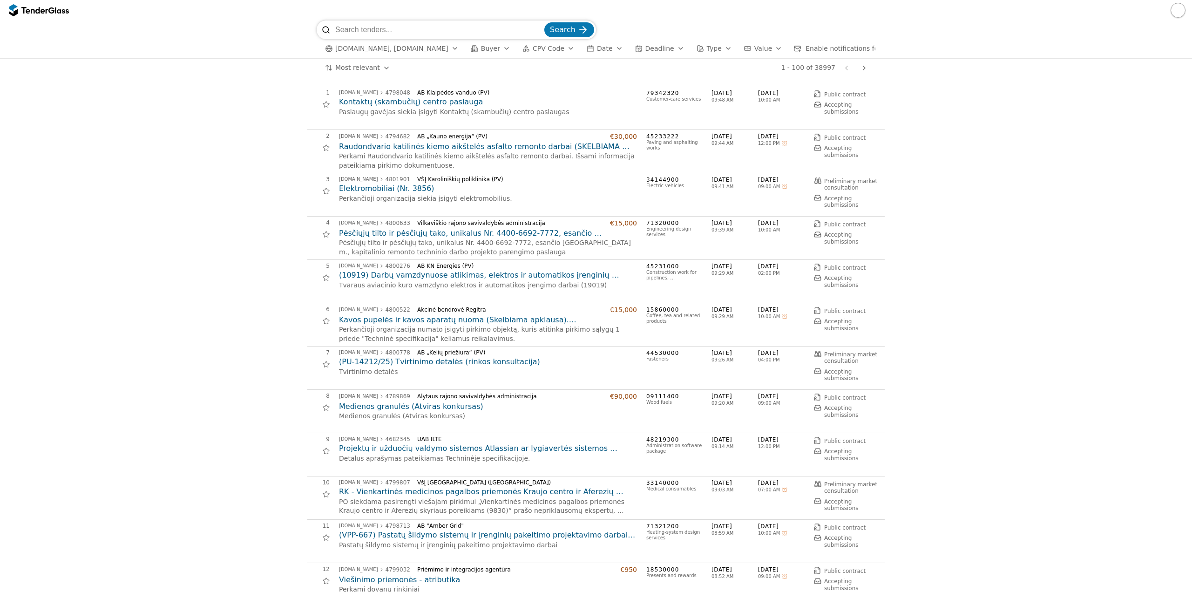
click at [519, 46] on button "CPV Code" at bounding box center [549, 49] width 60 height 12
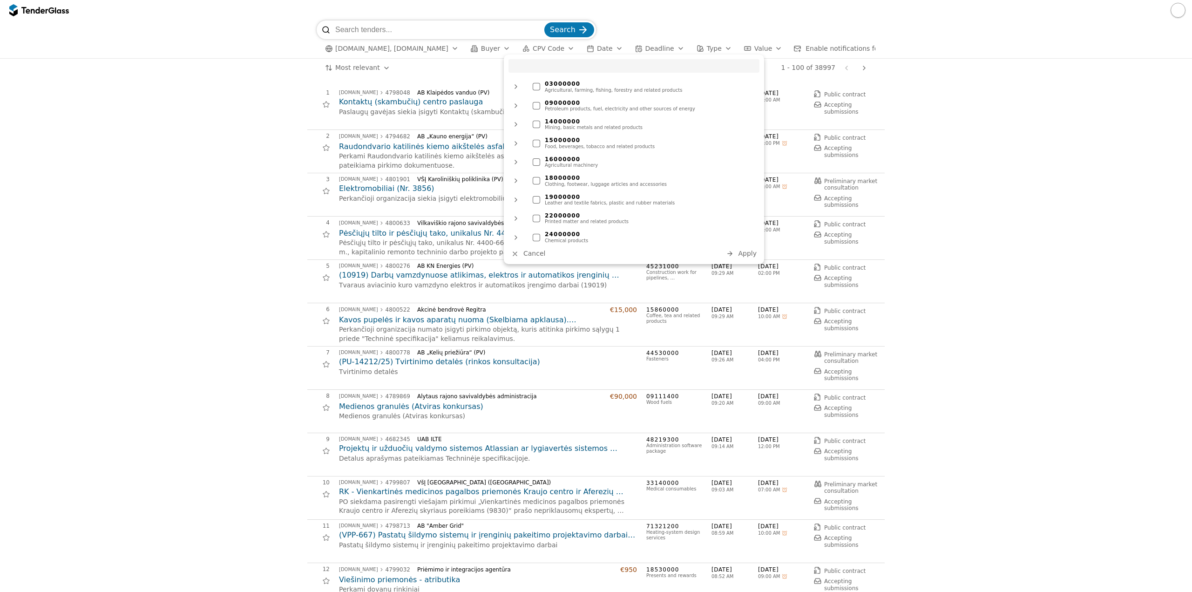
click at [748, 248] on button "Apply" at bounding box center [741, 254] width 36 height 12
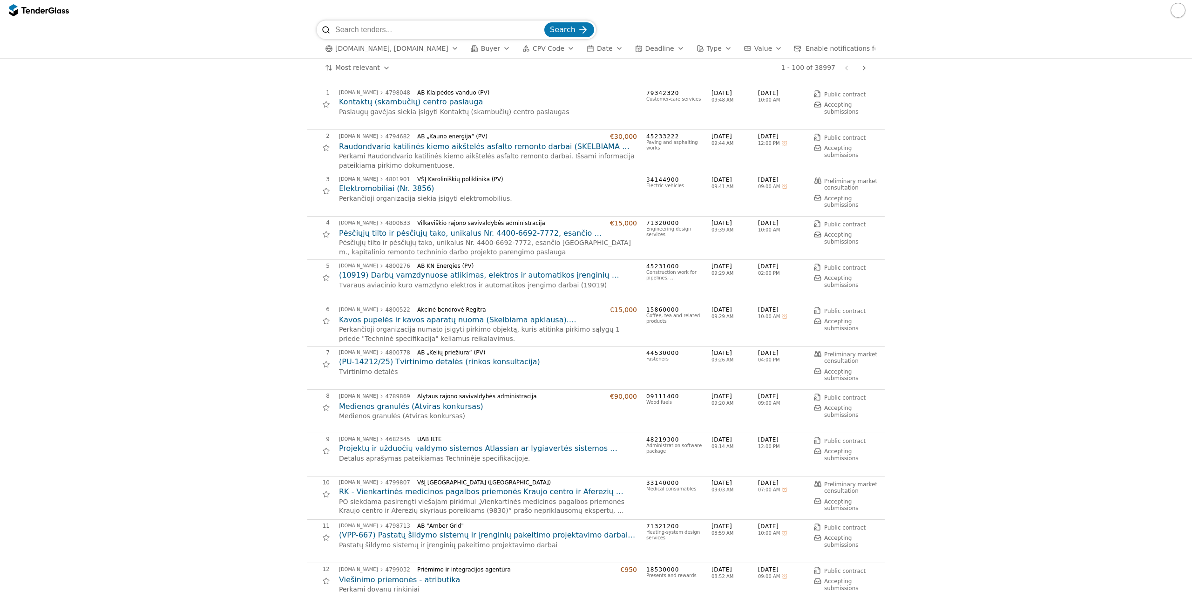
click at [501, 34] on input "search" at bounding box center [438, 29] width 207 height 19
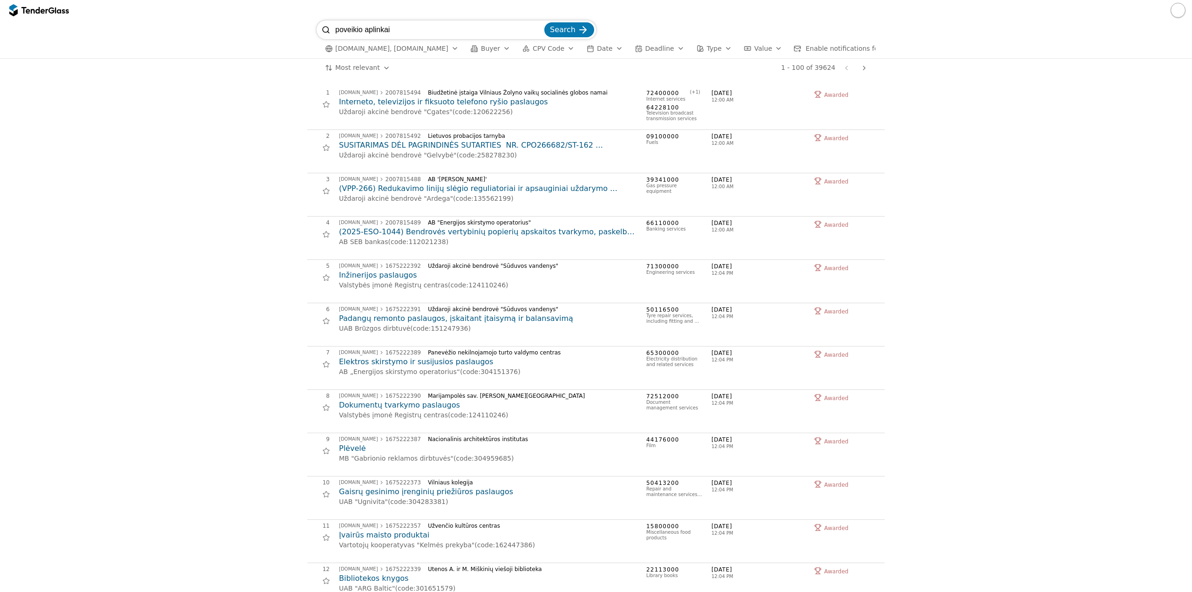
type input "poveikio aplinkai"
click at [544, 22] on button "Search" at bounding box center [569, 29] width 50 height 15
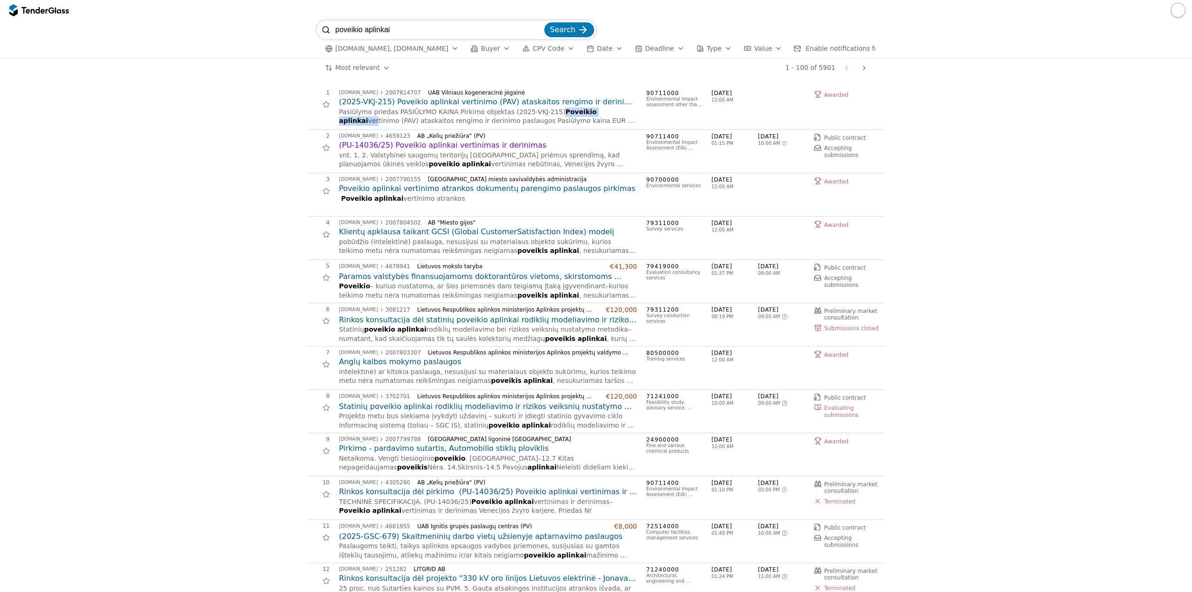
drag, startPoint x: 544, startPoint y: 120, endPoint x: 602, endPoint y: 121, distance: 58.7
click at [602, 121] on div "Pasiūlymo priedas PASIŪLYMO KAINA Pirkimo objektas (2025-VKJ-215) Poveikio apli…" at bounding box center [488, 117] width 298 height 18
click at [494, 48] on div "button" at bounding box center [506, 48] width 26 height 24
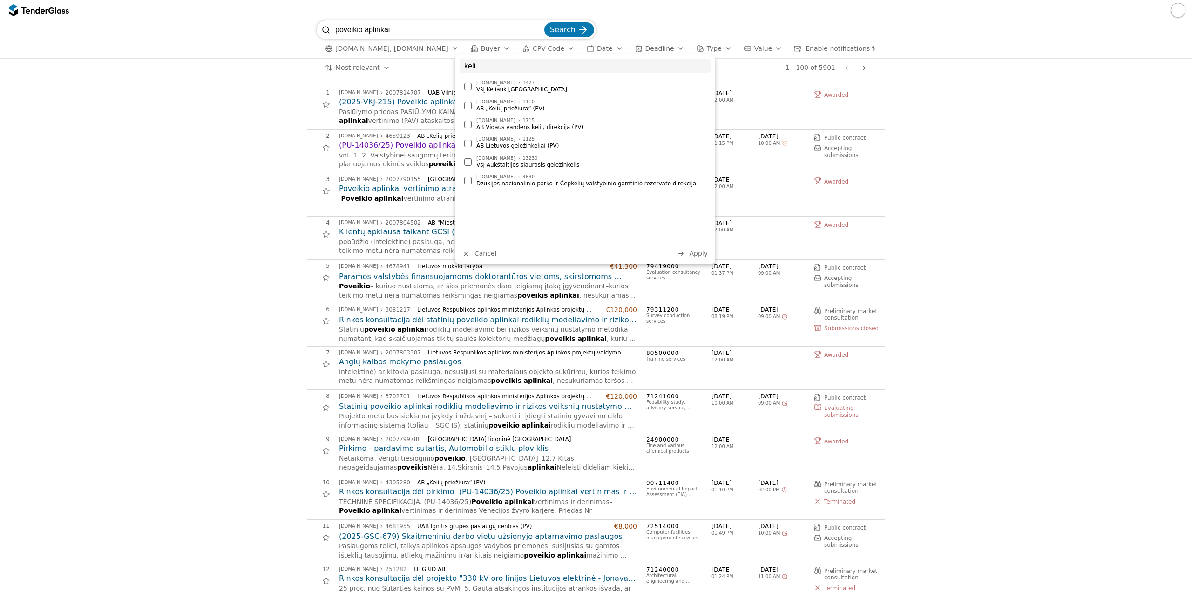
type input "keli"
click at [554, 111] on div "AB „Kelių priežiūra“ (PV)" at bounding box center [590, 108] width 229 height 7
click at [687, 253] on button "Apply" at bounding box center [692, 254] width 36 height 12
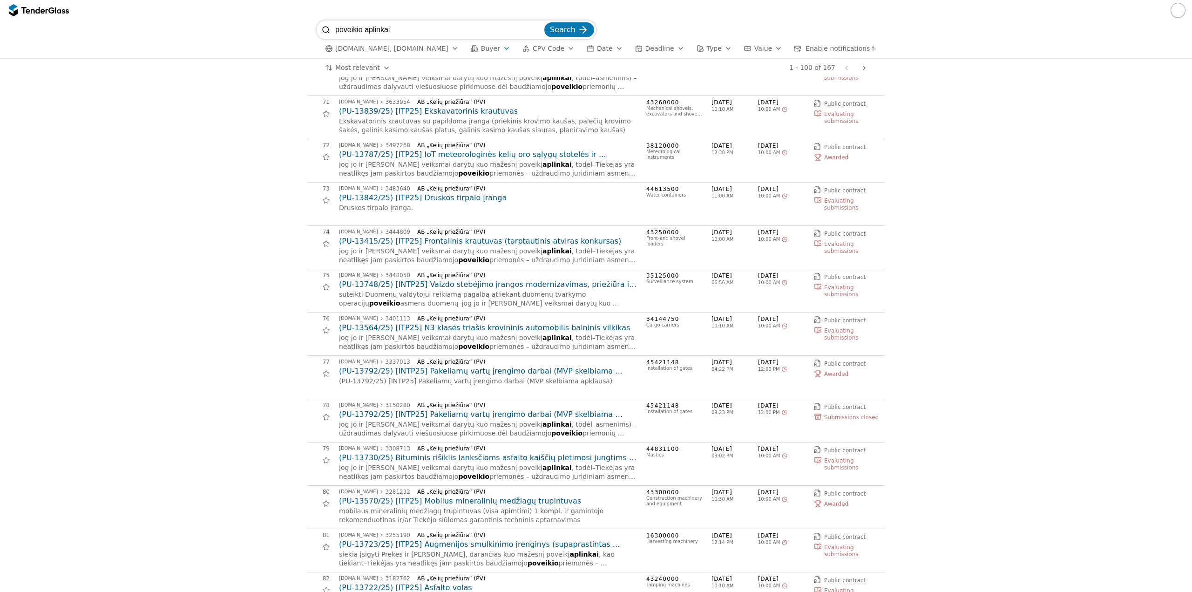
scroll to position [3072, 0]
